Goal: Task Accomplishment & Management: Manage account settings

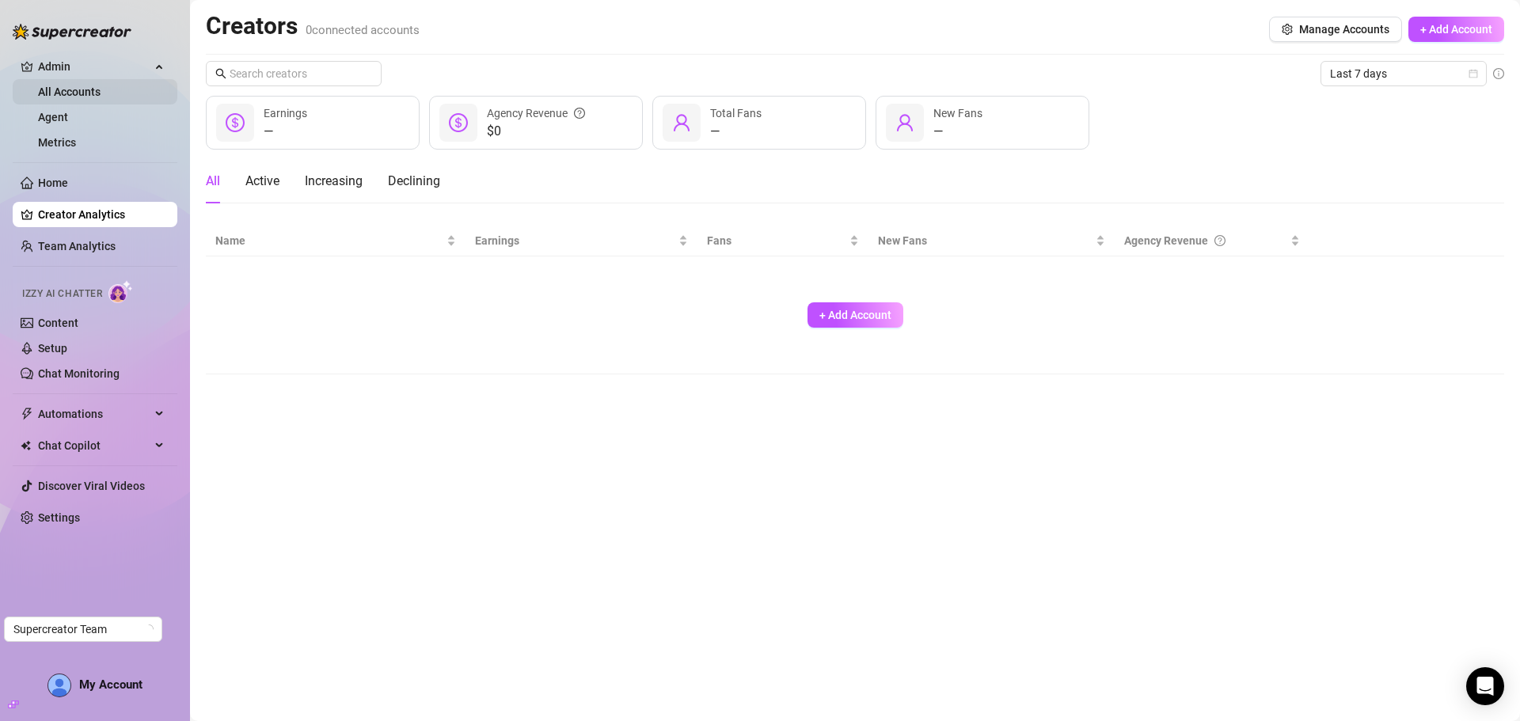
click at [70, 87] on link "All Accounts" at bounding box center [69, 91] width 63 height 13
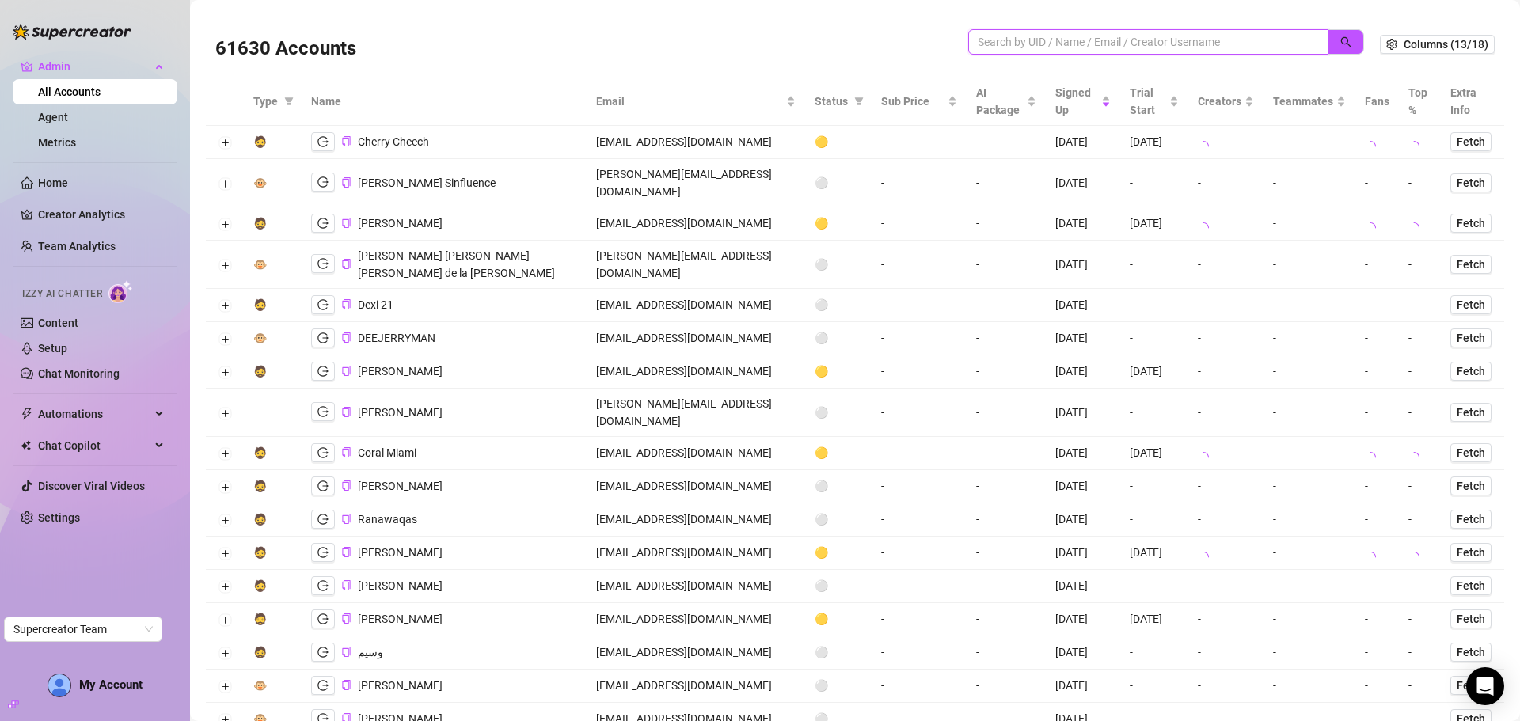
click at [1049, 34] on input "search" at bounding box center [1142, 41] width 328 height 17
paste input "[EMAIL_ADDRESS][DOMAIN_NAME]"
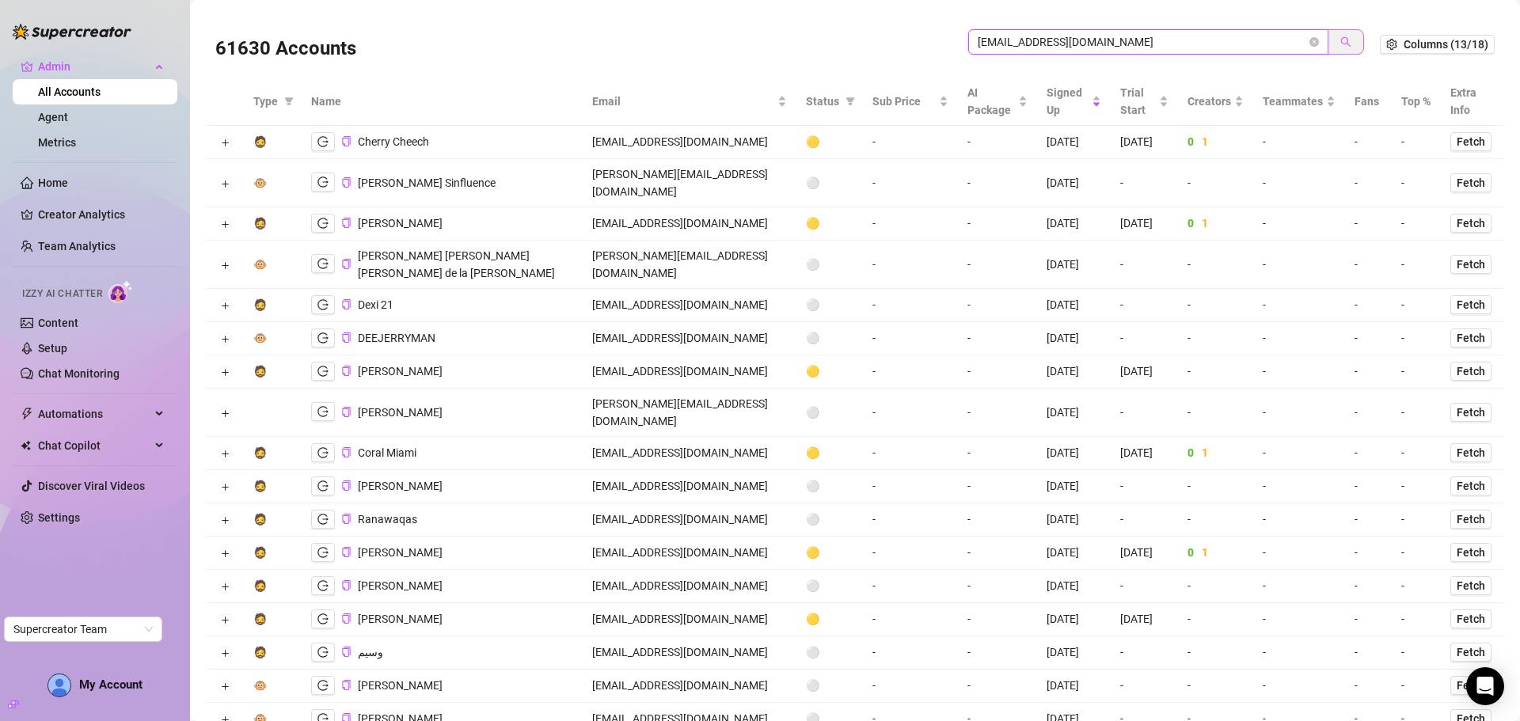
click at [1338, 33] on button "button" at bounding box center [1345, 41] width 36 height 25
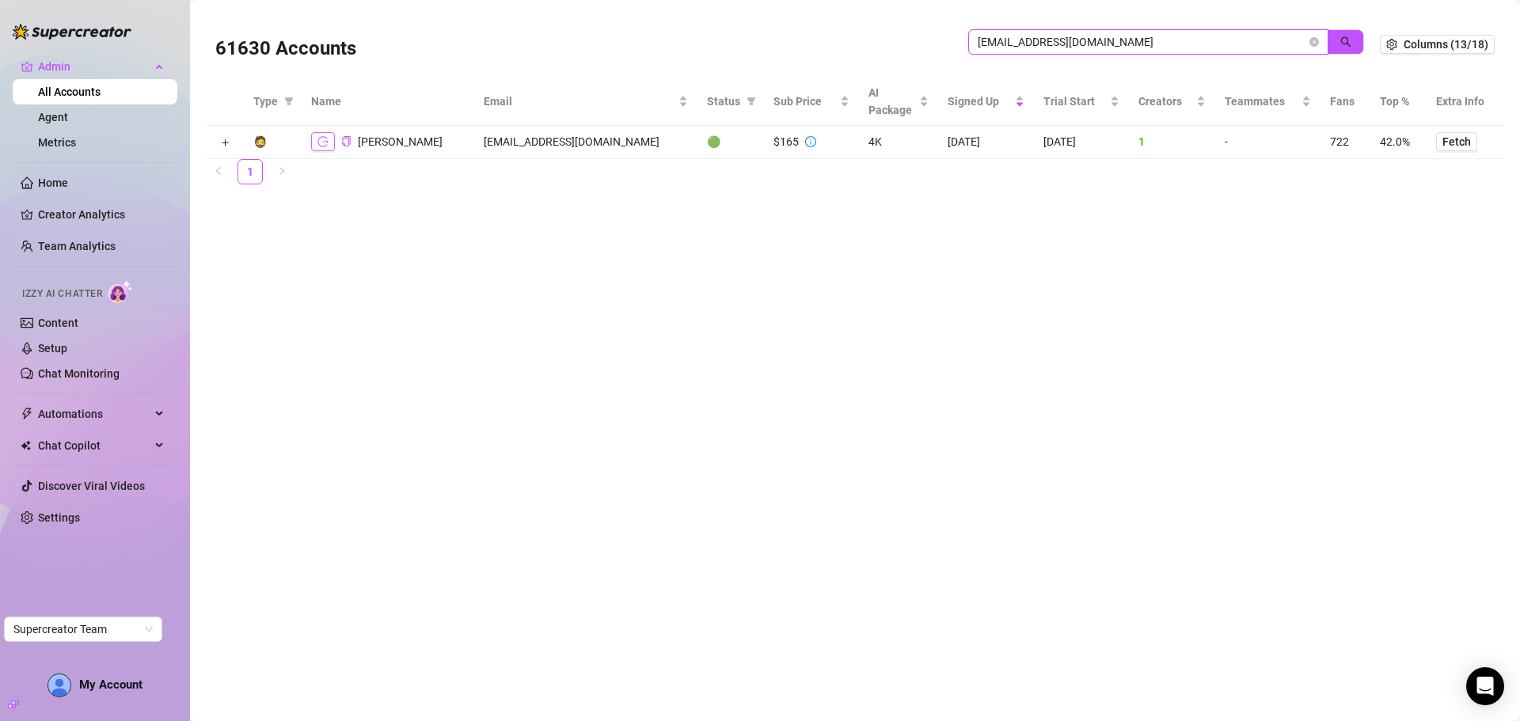
type input "[EMAIL_ADDRESS][DOMAIN_NAME]"
drag, startPoint x: 321, startPoint y: 143, endPoint x: 1013, endPoint y: 74, distance: 695.2
click at [328, 142] on icon "logout" at bounding box center [322, 141] width 11 height 11
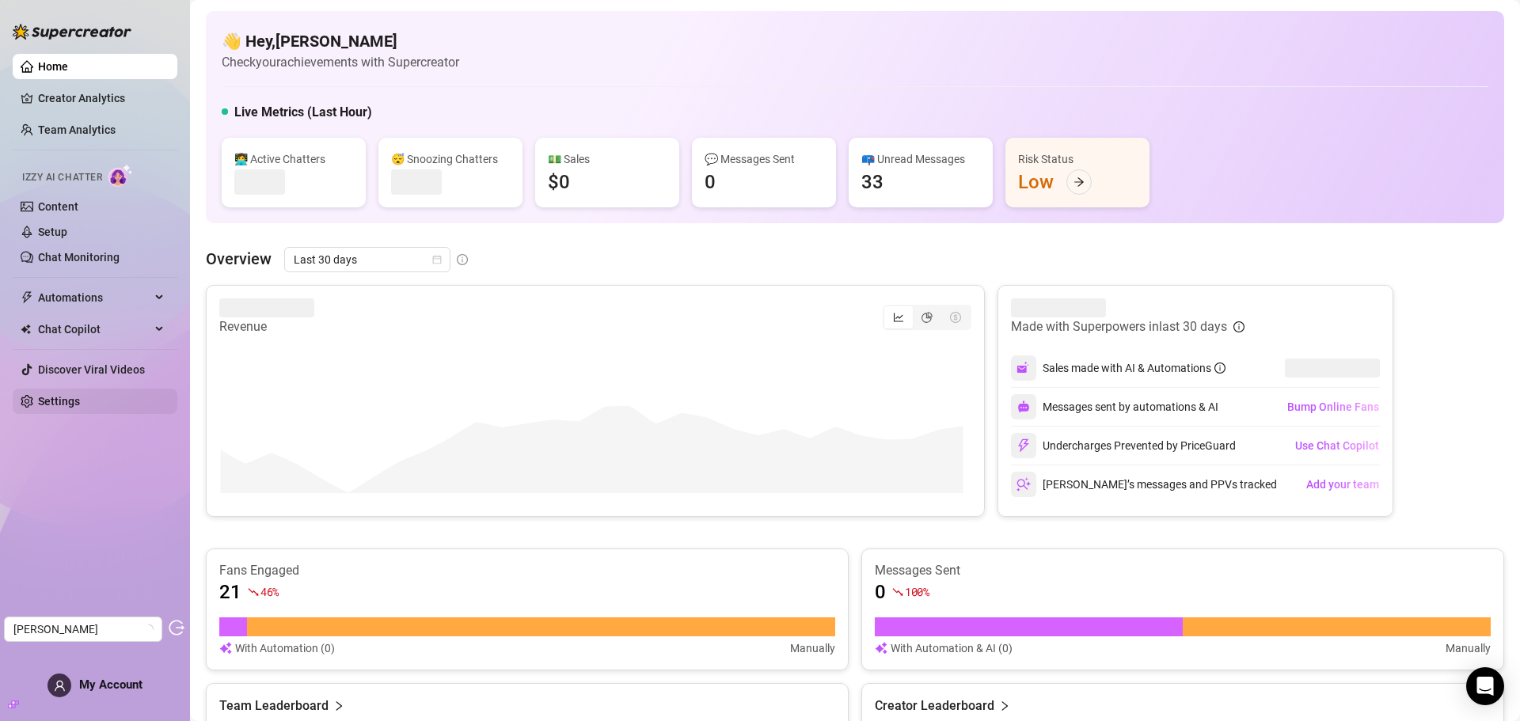
click at [78, 395] on link "Settings" at bounding box center [59, 401] width 42 height 13
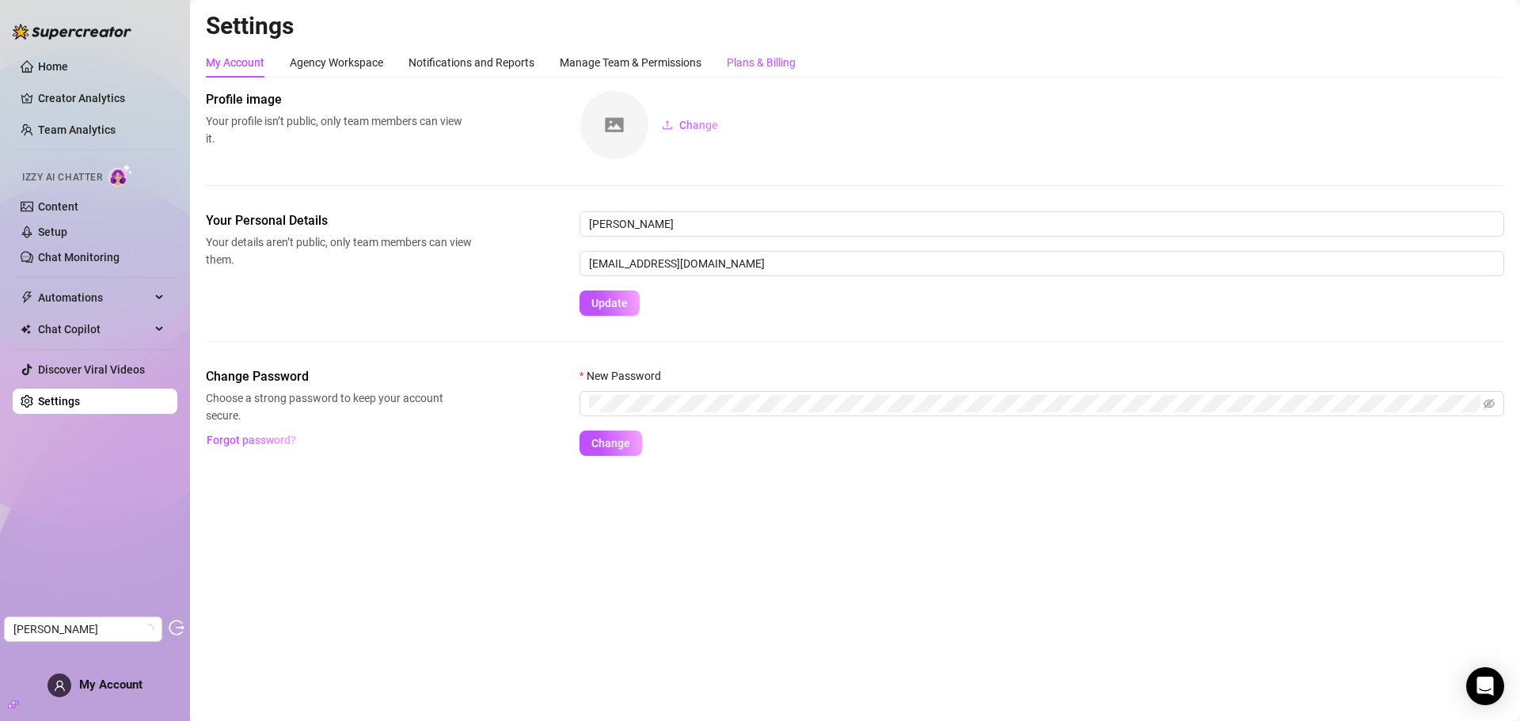
click at [796, 57] on div "Plans & Billing" at bounding box center [761, 62] width 69 height 17
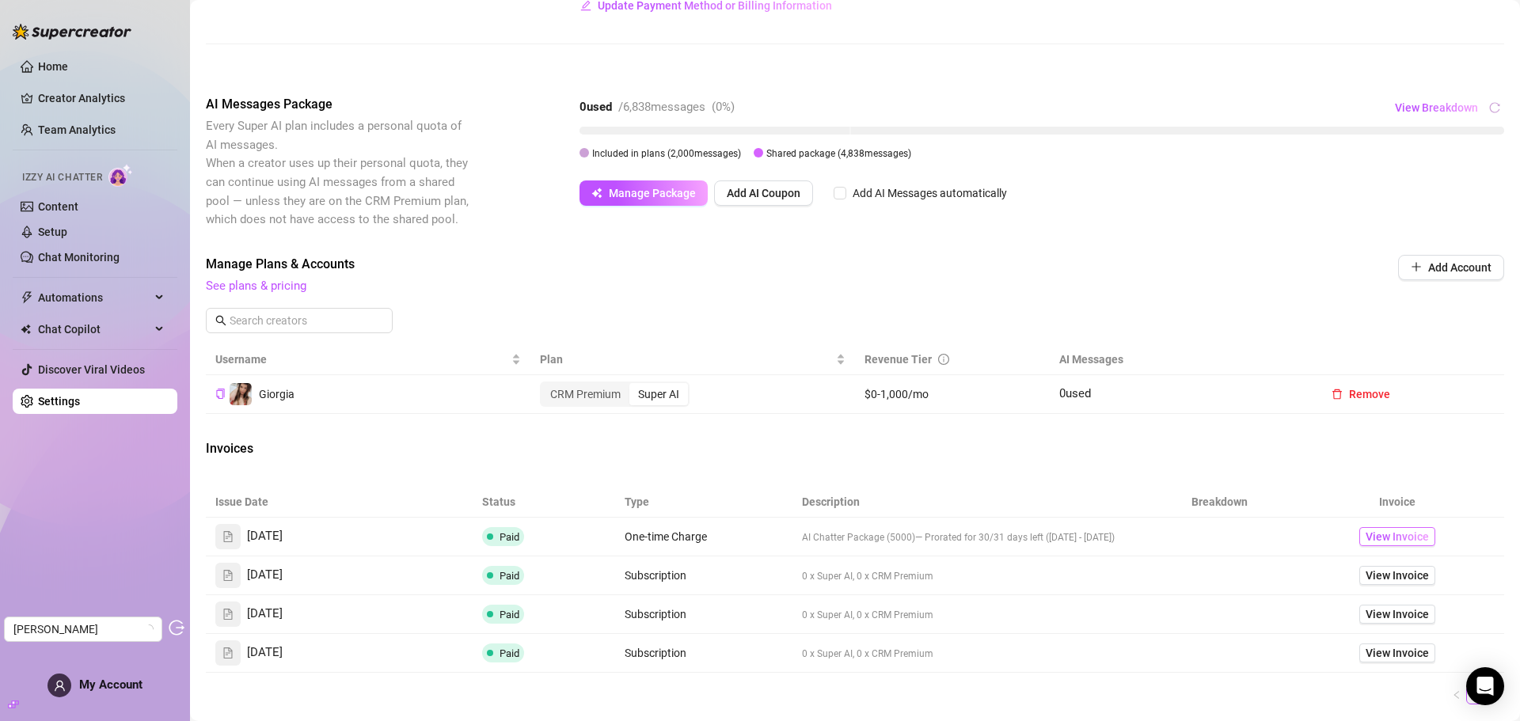
scroll to position [237, 0]
click at [1393, 541] on span "View Invoice" at bounding box center [1396, 537] width 63 height 17
